Goal: Information Seeking & Learning: Learn about a topic

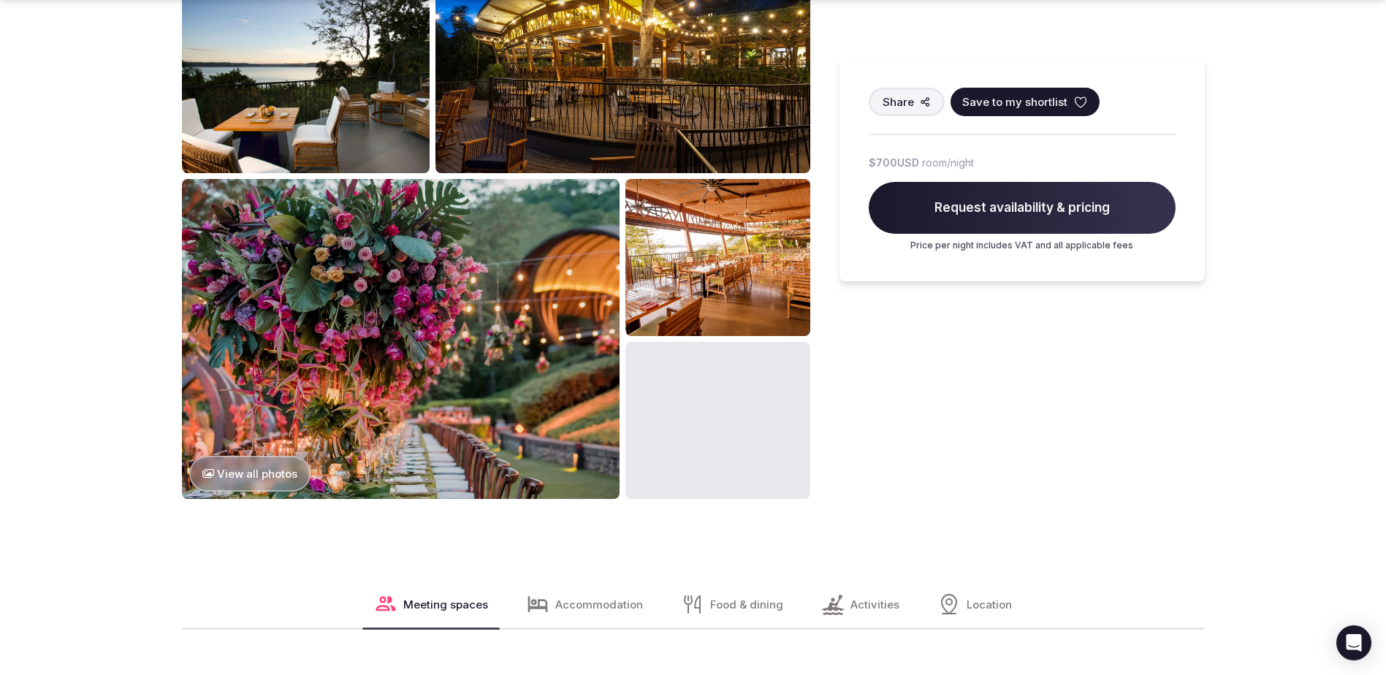
scroll to position [1023, 0]
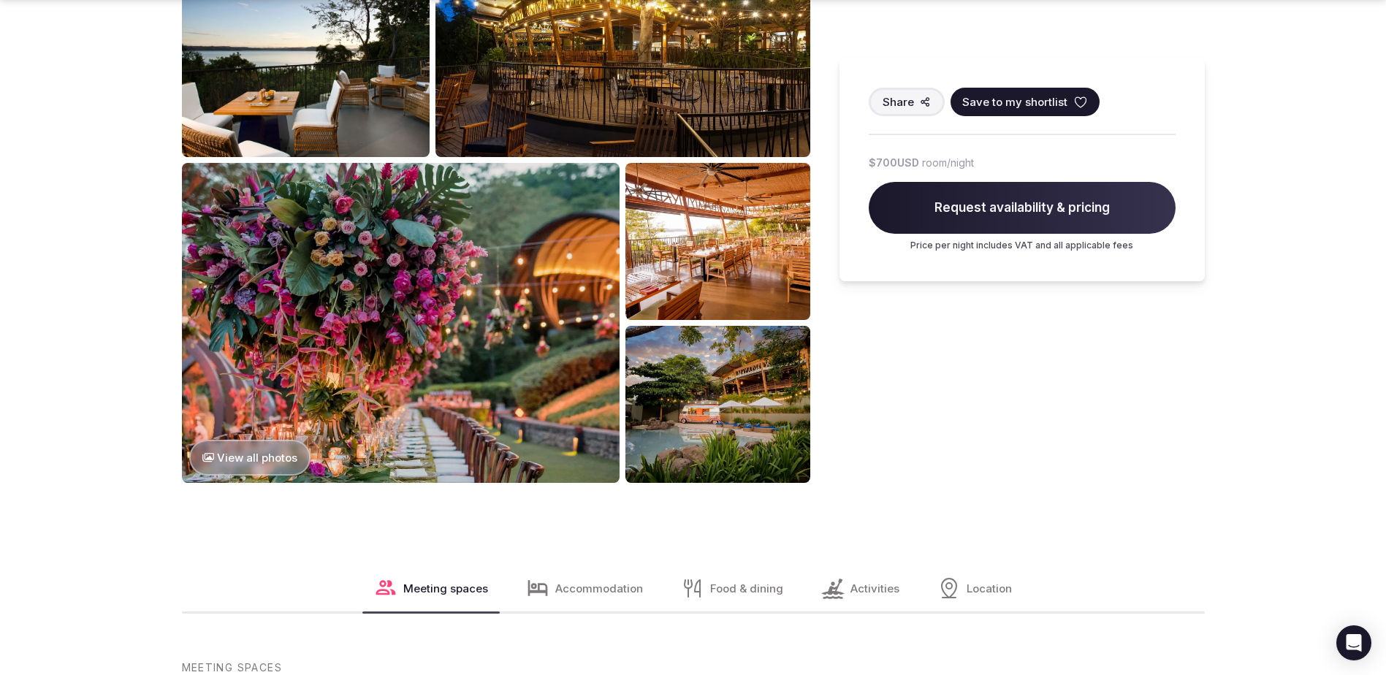
click at [492, 327] on img at bounding box center [401, 323] width 438 height 320
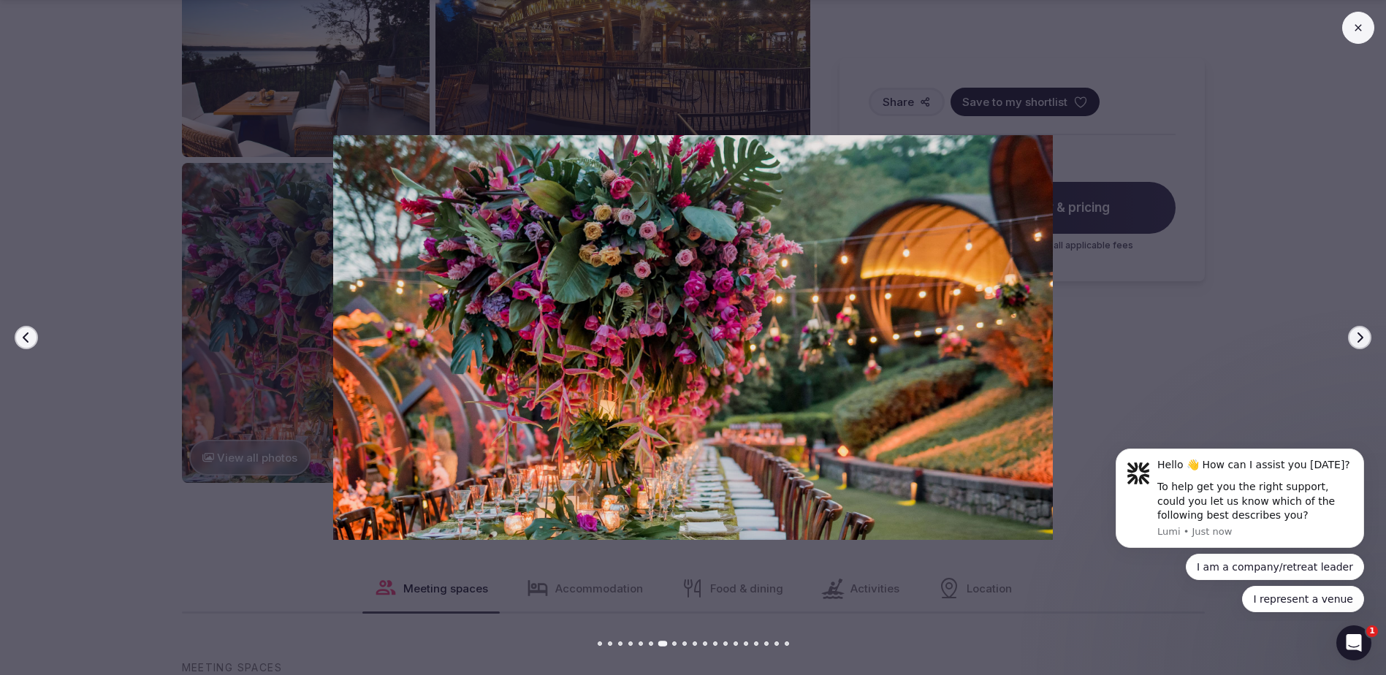
scroll to position [0, 0]
click at [1355, 337] on icon "button" at bounding box center [1360, 338] width 12 height 12
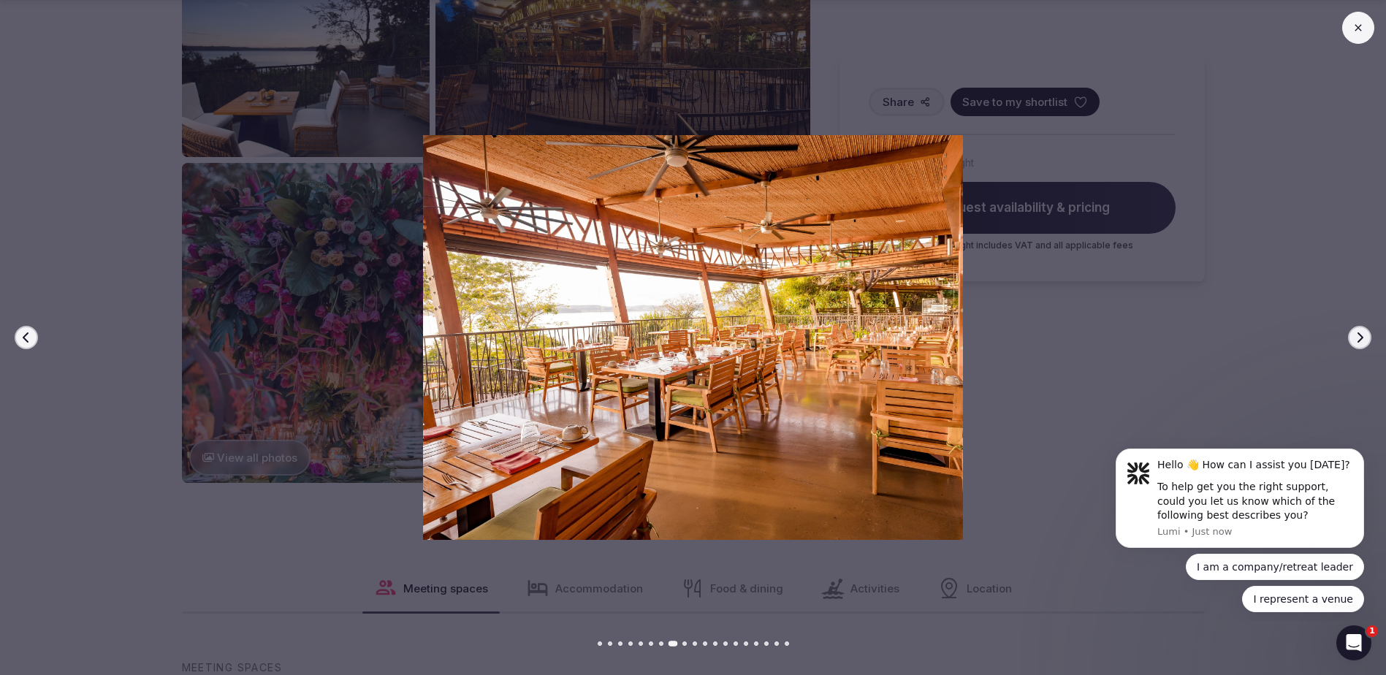
click at [1355, 337] on icon "button" at bounding box center [1360, 338] width 12 height 12
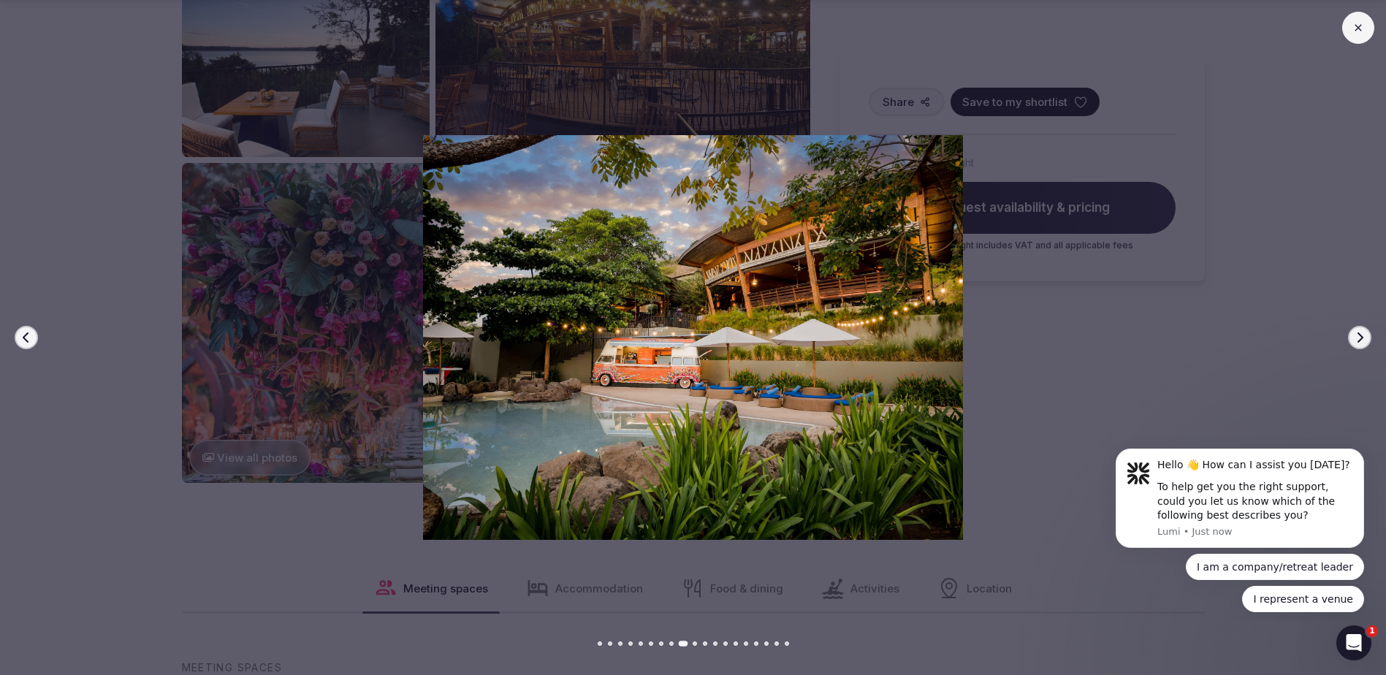
click at [1355, 337] on icon "button" at bounding box center [1360, 338] width 12 height 12
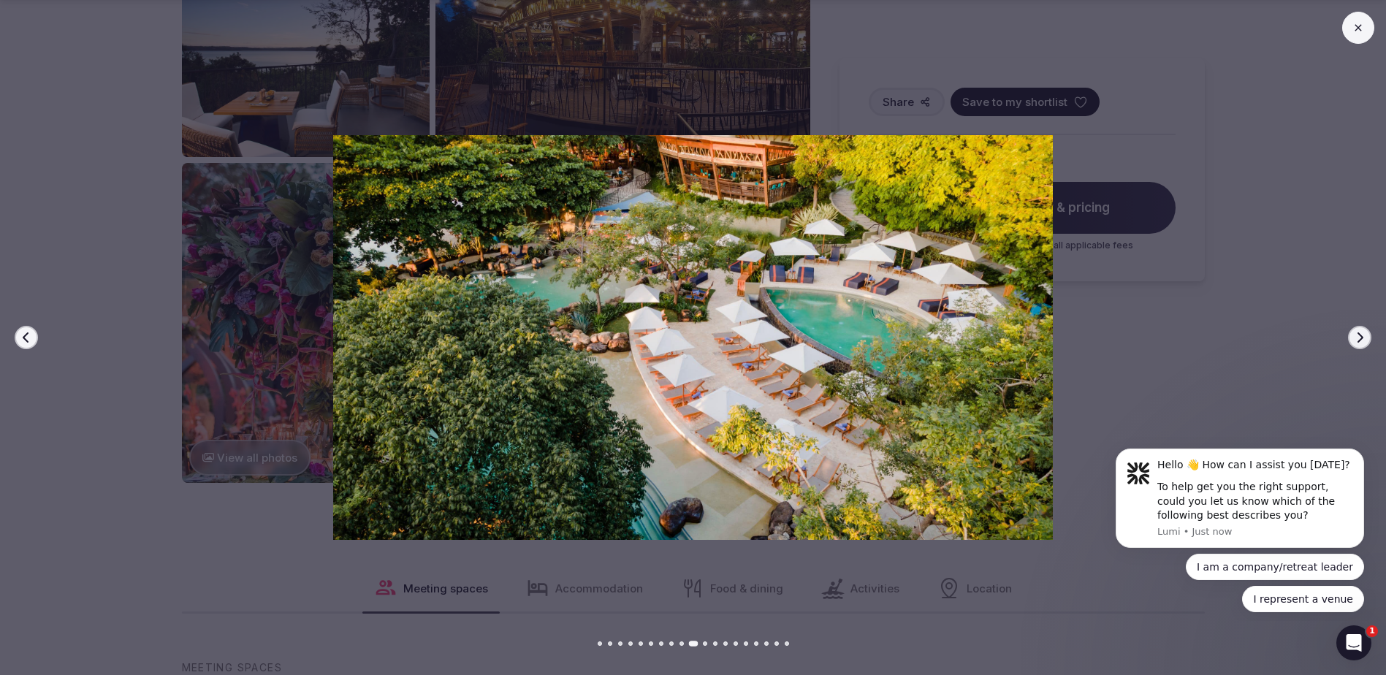
click at [1355, 337] on icon "button" at bounding box center [1360, 338] width 12 height 12
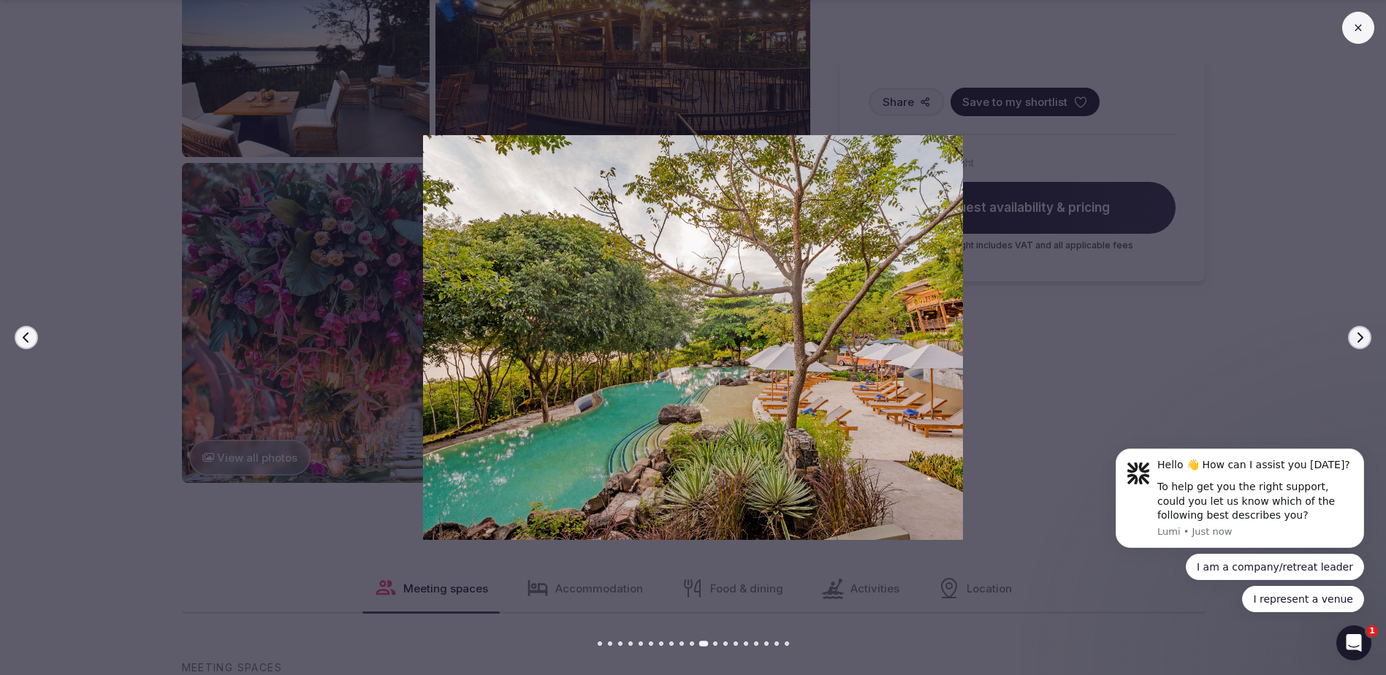
click at [1355, 337] on icon "button" at bounding box center [1360, 338] width 12 height 12
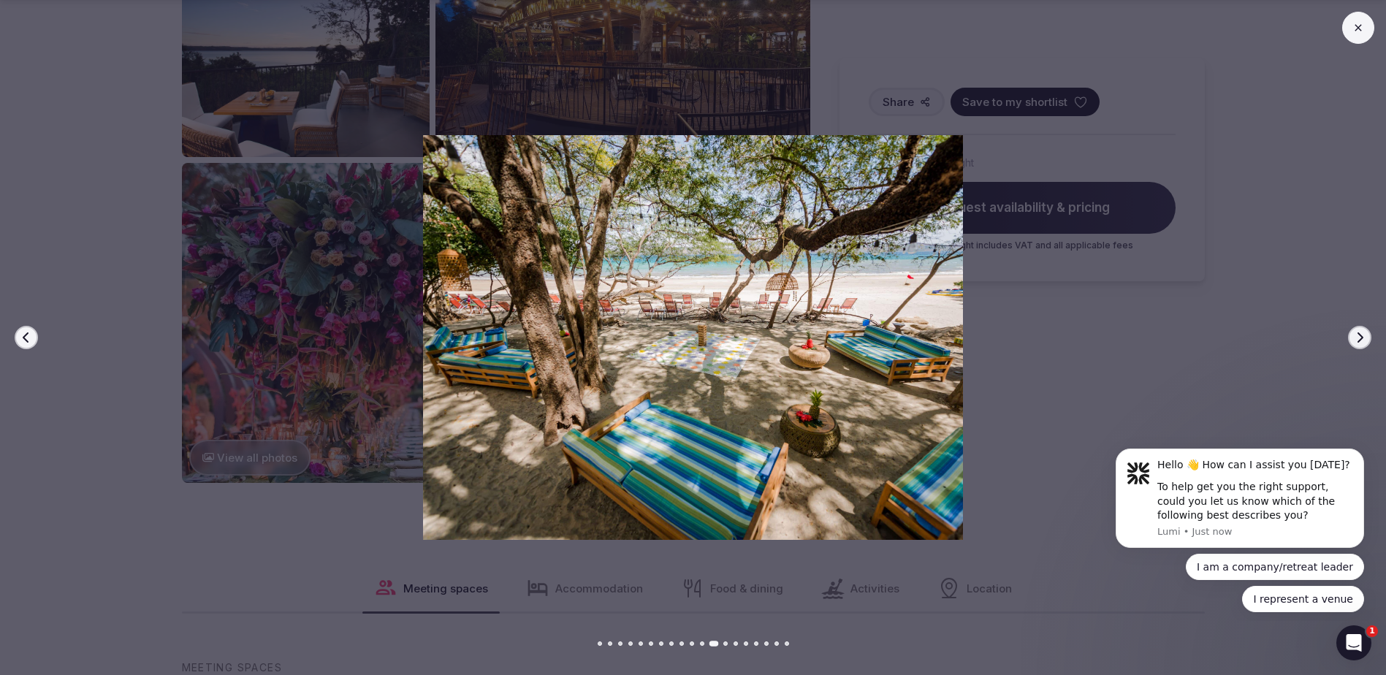
click at [1355, 337] on icon "button" at bounding box center [1360, 338] width 12 height 12
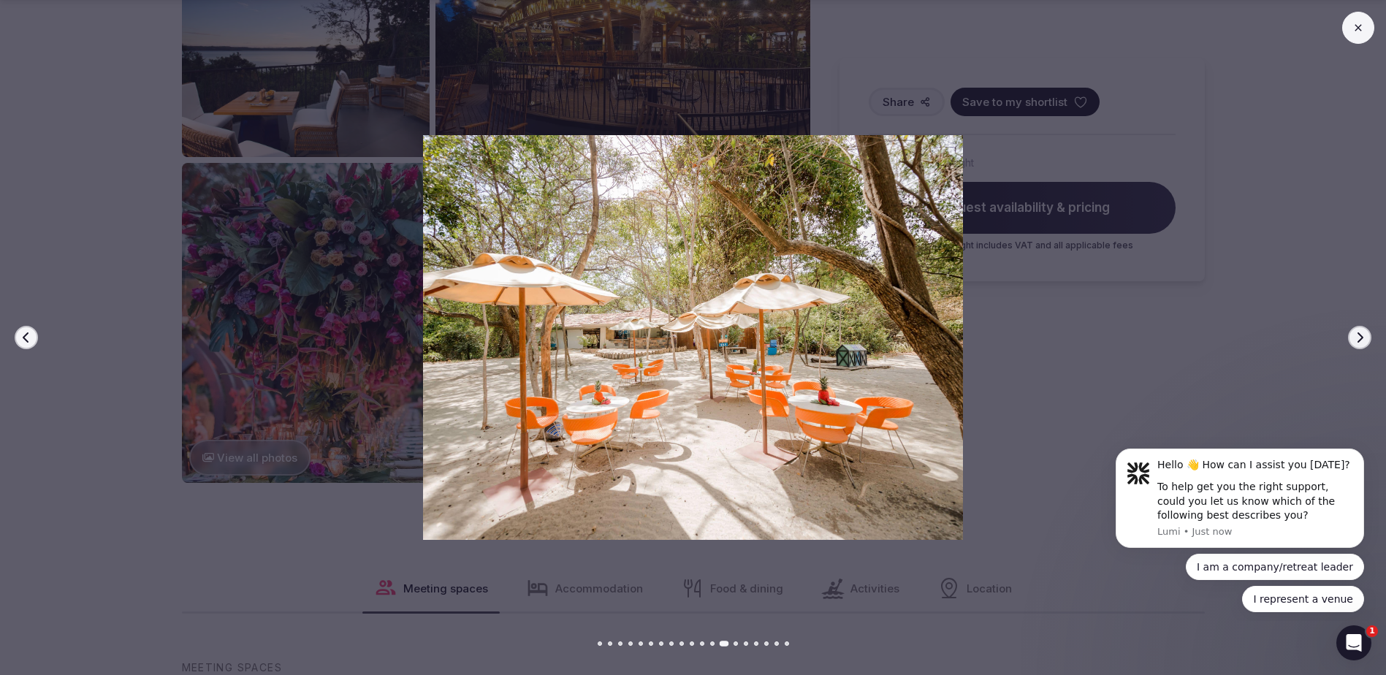
click at [1355, 337] on icon "button" at bounding box center [1360, 338] width 12 height 12
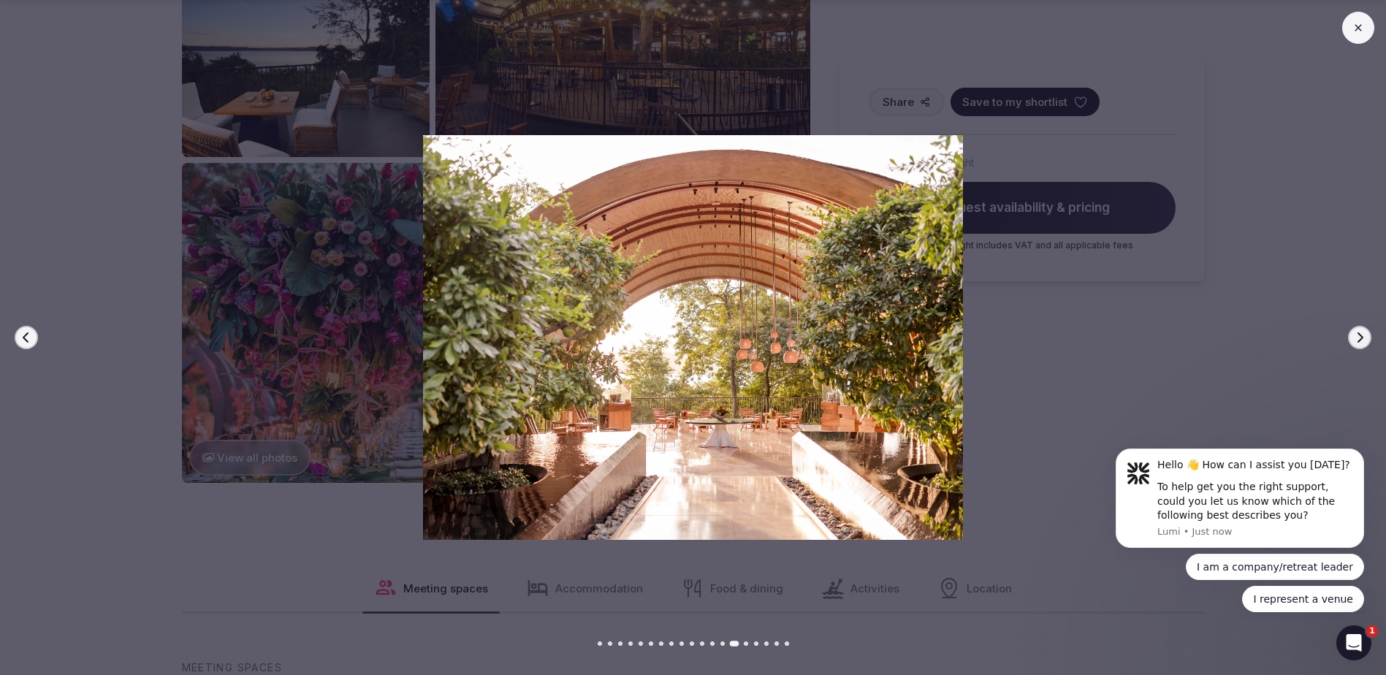
click at [1355, 337] on icon "button" at bounding box center [1360, 338] width 12 height 12
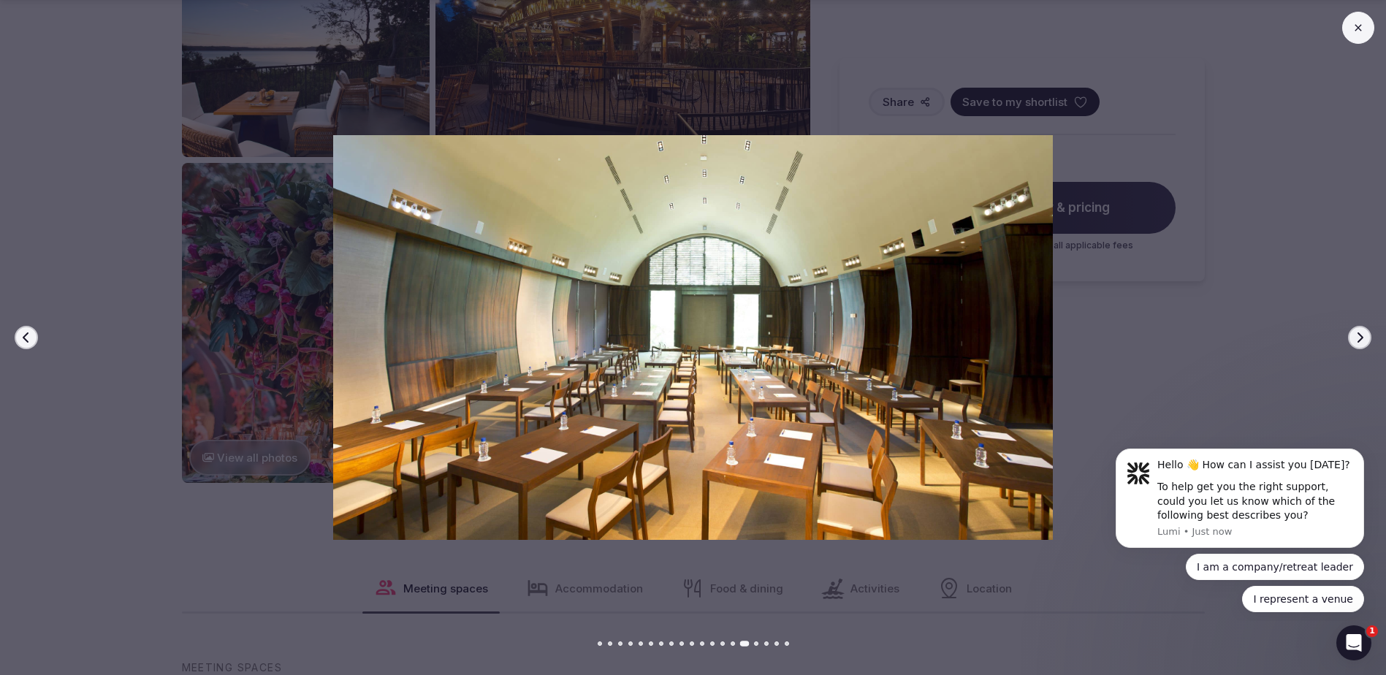
click at [1355, 337] on icon "button" at bounding box center [1360, 338] width 12 height 12
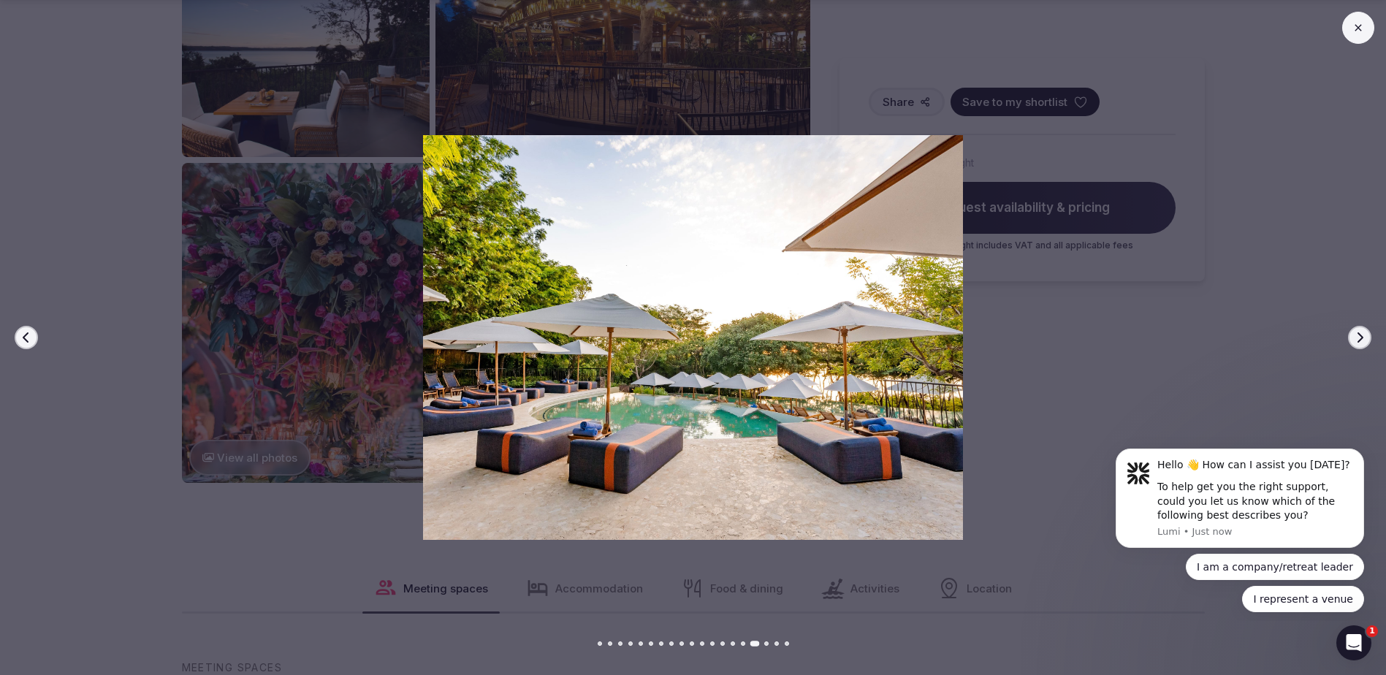
click at [1355, 337] on icon "button" at bounding box center [1360, 338] width 12 height 12
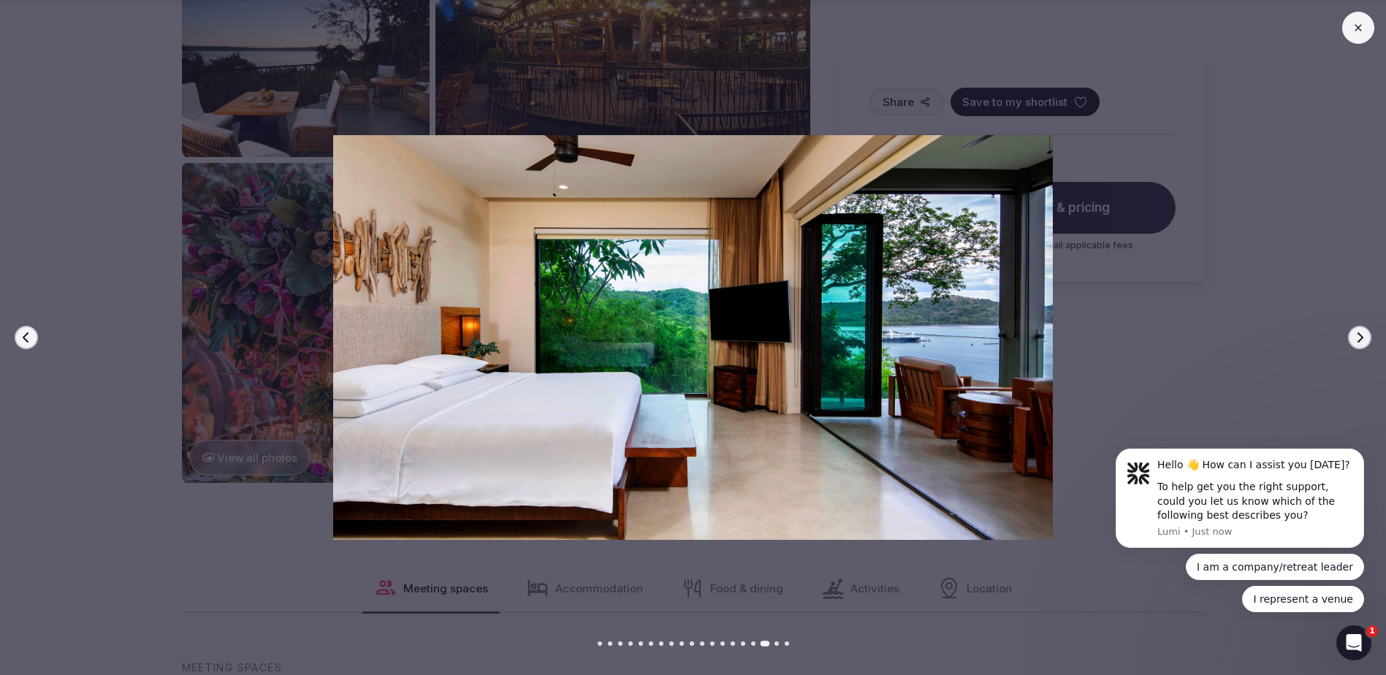
click at [1355, 337] on icon "button" at bounding box center [1360, 338] width 12 height 12
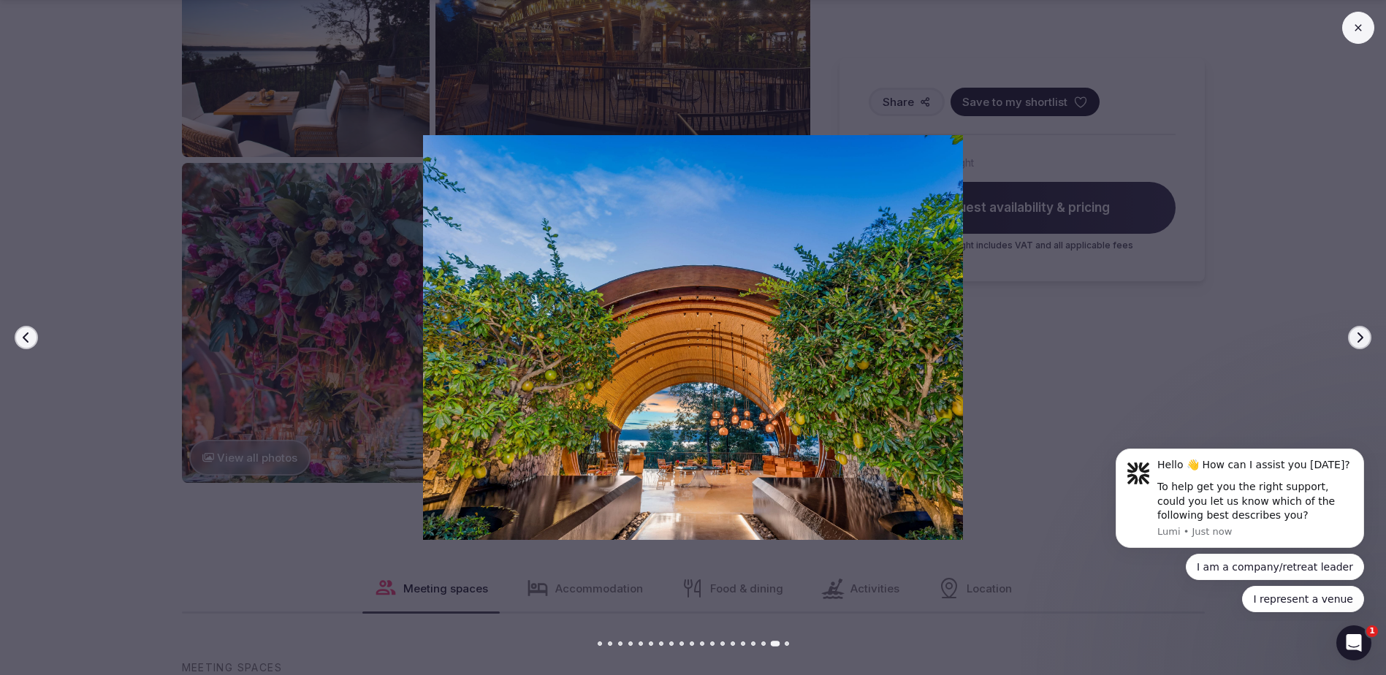
click at [1355, 337] on icon "button" at bounding box center [1360, 338] width 12 height 12
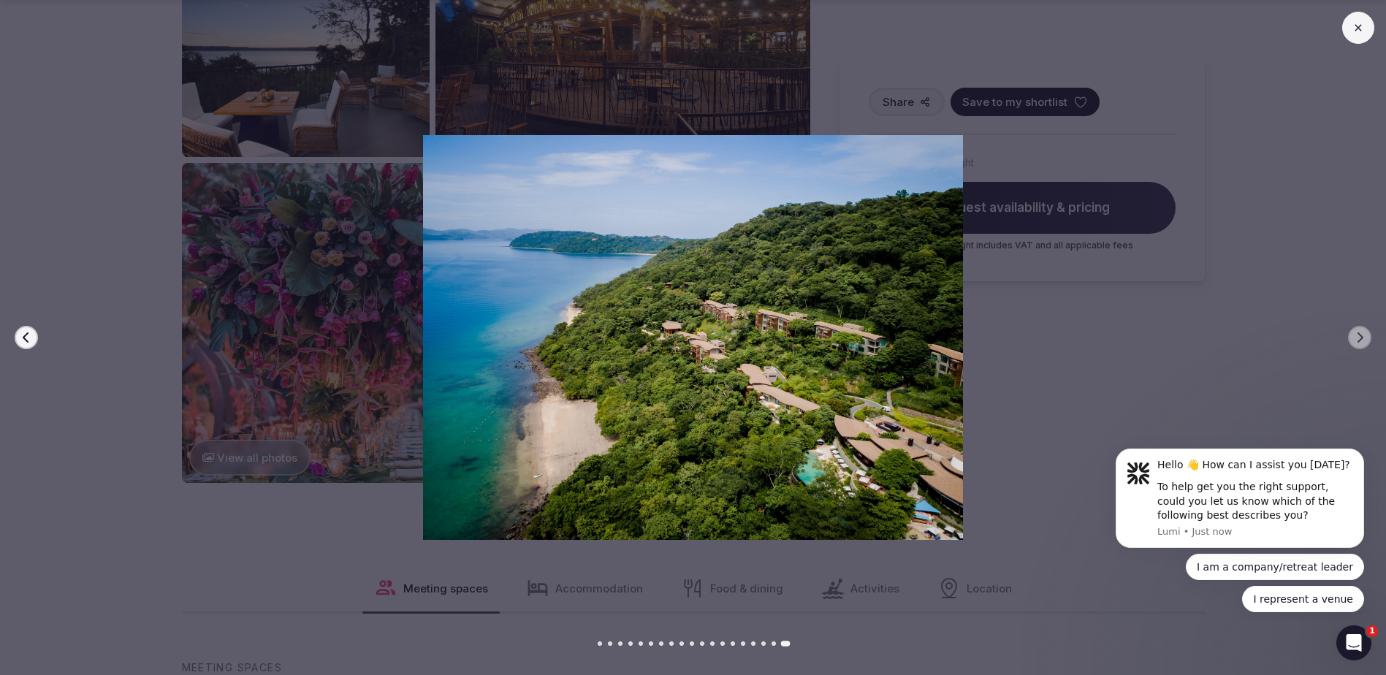
click at [27, 338] on icon "button" at bounding box center [26, 338] width 12 height 12
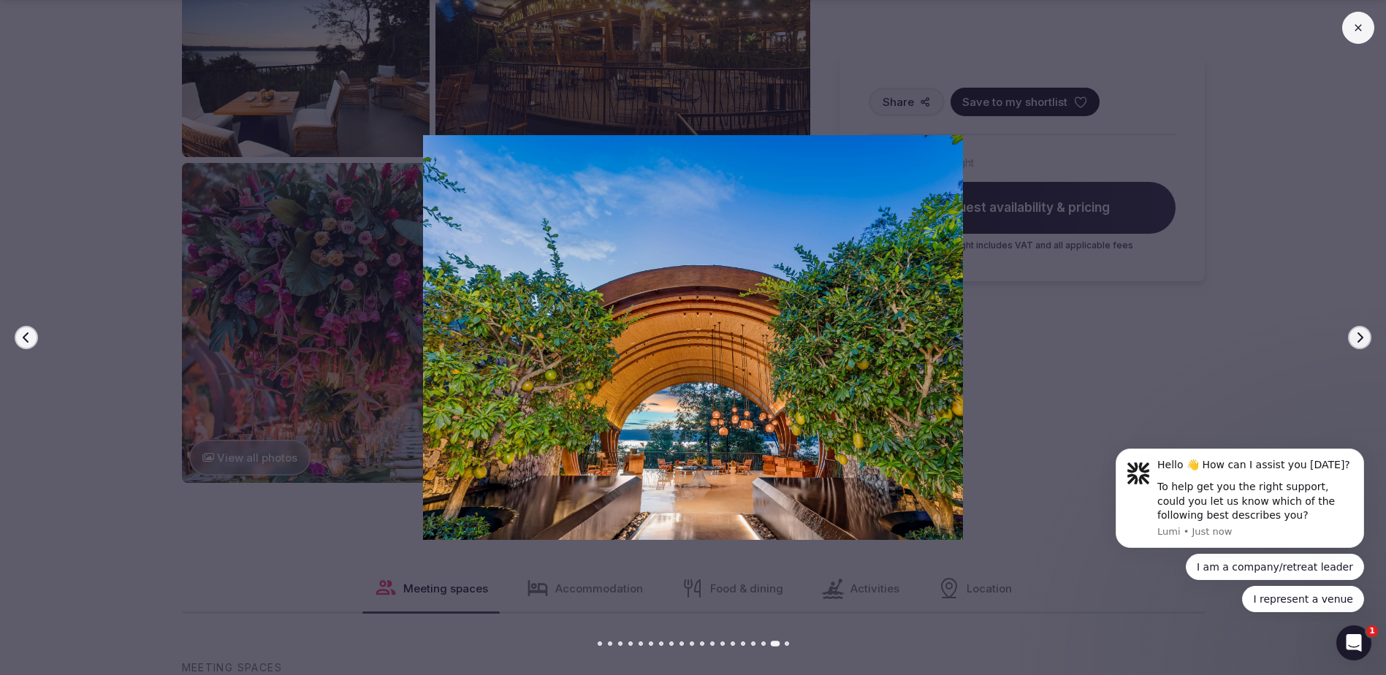
click at [1363, 28] on icon at bounding box center [1358, 28] width 12 height 12
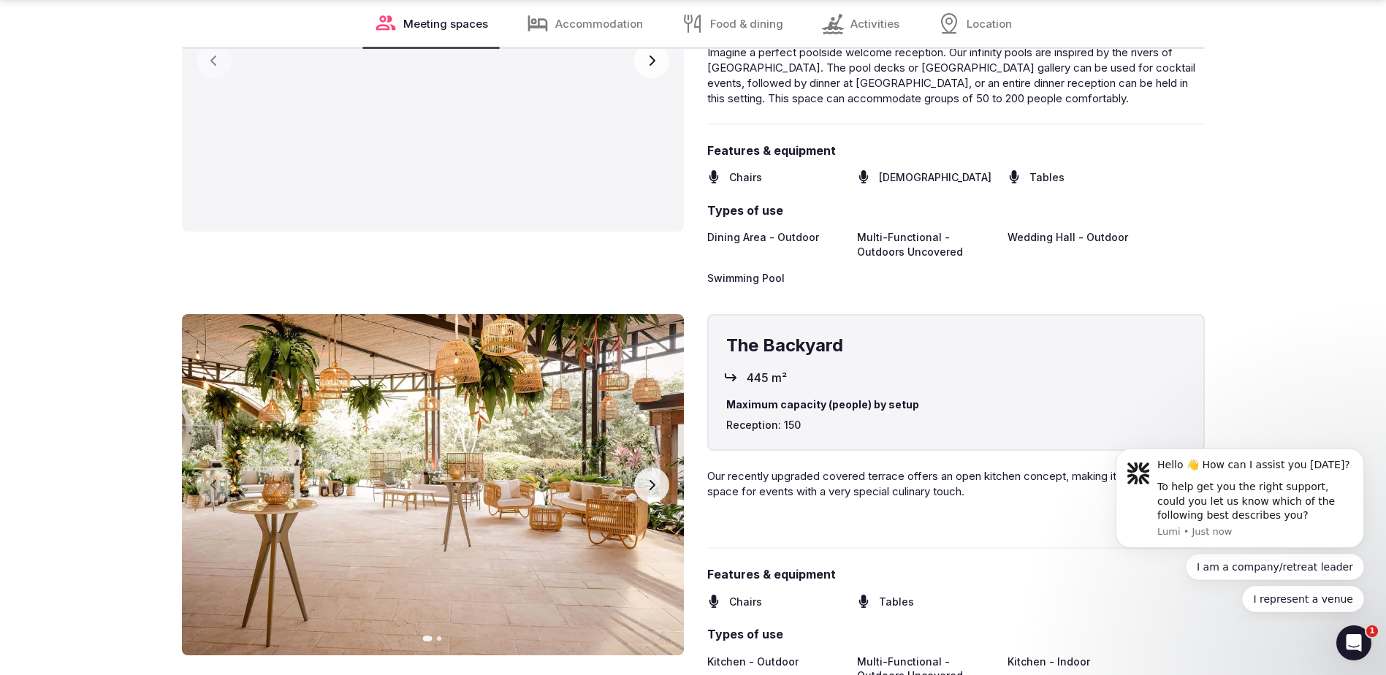
scroll to position [3580, 0]
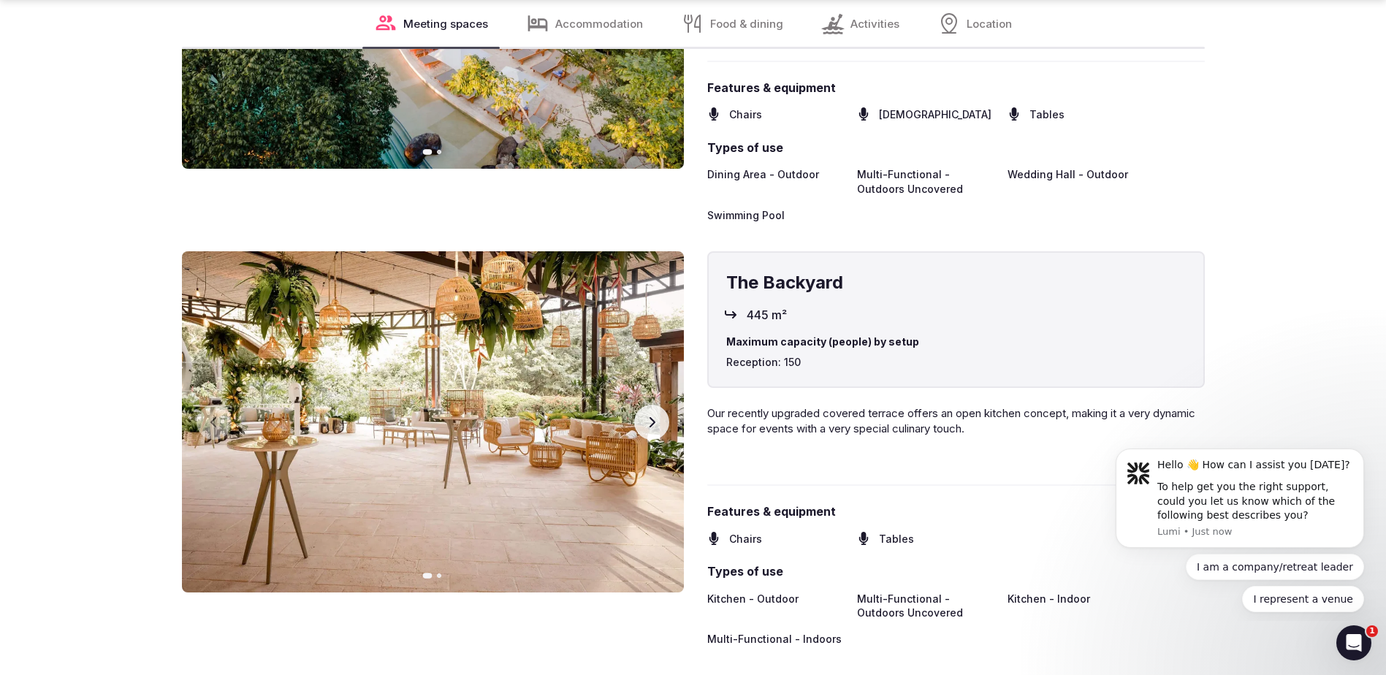
click at [581, 340] on img at bounding box center [433, 421] width 502 height 341
click at [653, 429] on button "Next slide" at bounding box center [651, 422] width 35 height 35
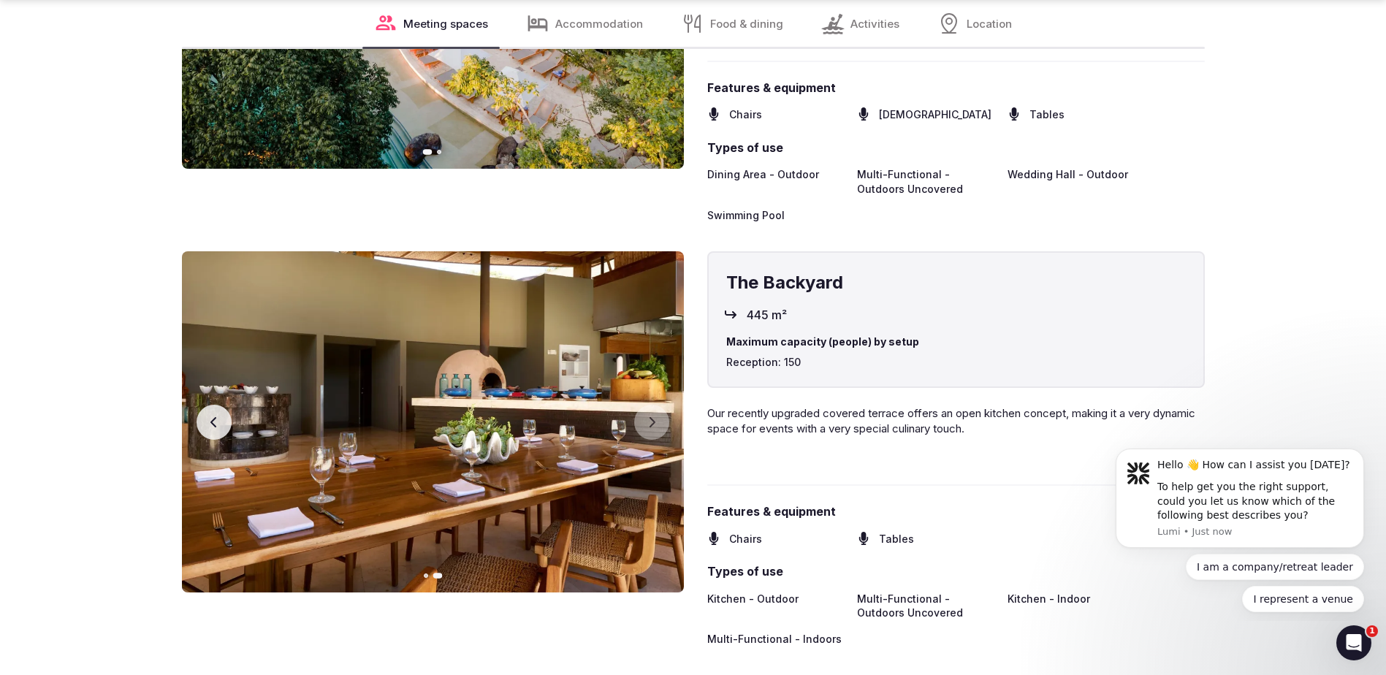
click at [211, 419] on icon "button" at bounding box center [214, 422] width 12 height 12
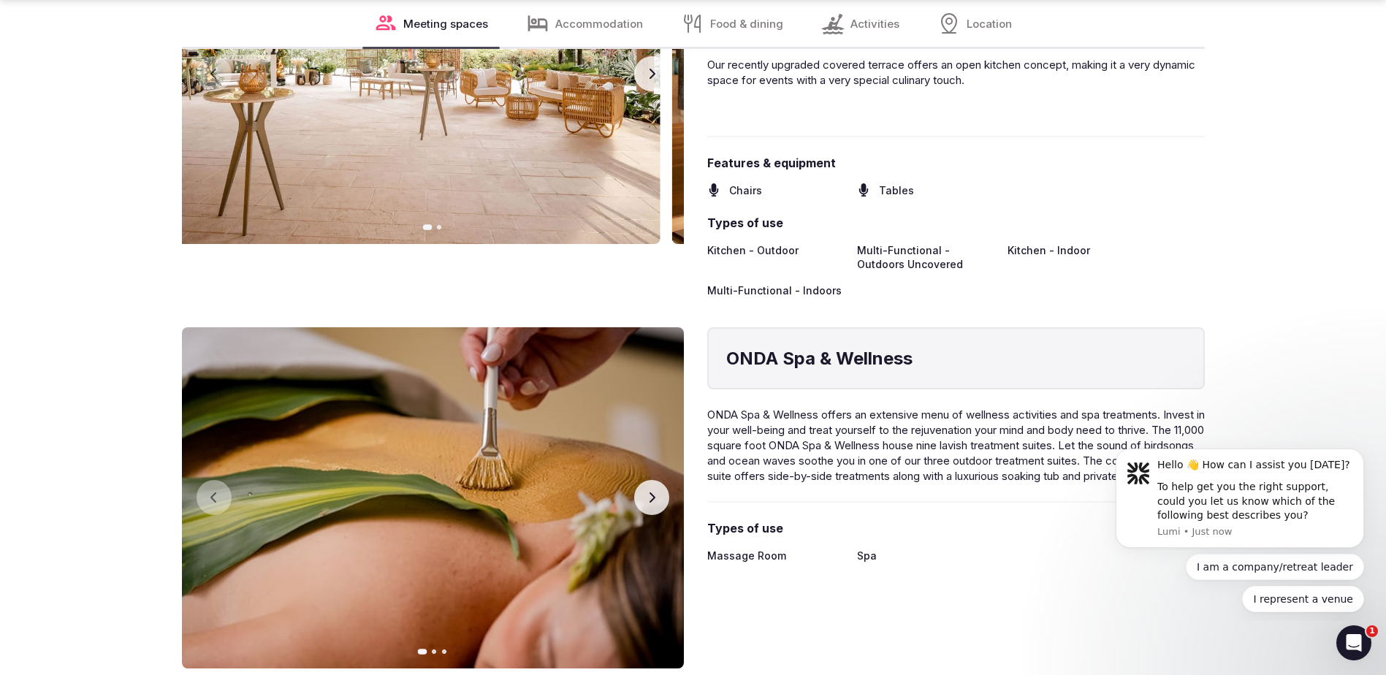
scroll to position [3945, 0]
